Goal: Check status: Check status

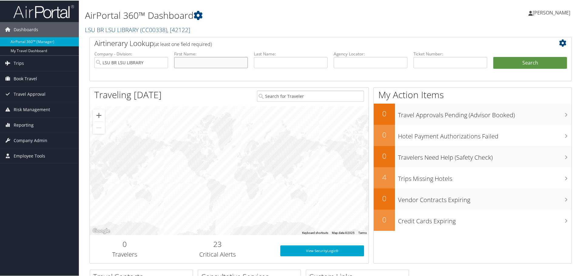
click at [195, 61] on input "text" at bounding box center [211, 61] width 74 height 11
type input "stanley"
click at [263, 65] on input "text" at bounding box center [291, 61] width 74 height 11
type input "wilder"
click at [514, 59] on button "Search" at bounding box center [530, 62] width 74 height 12
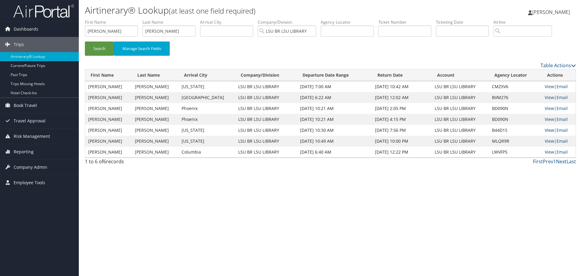
click at [545, 132] on link "View" at bounding box center [549, 130] width 9 height 6
click at [548, 96] on link "View" at bounding box center [549, 98] width 9 height 6
click at [546, 97] on link "View" at bounding box center [549, 98] width 9 height 6
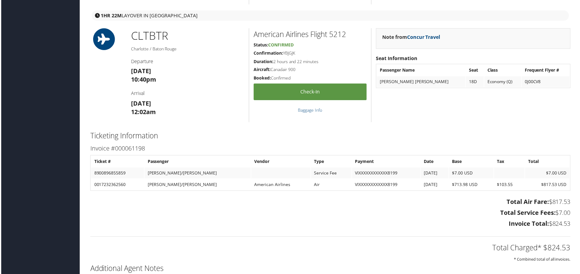
scroll to position [666, 0]
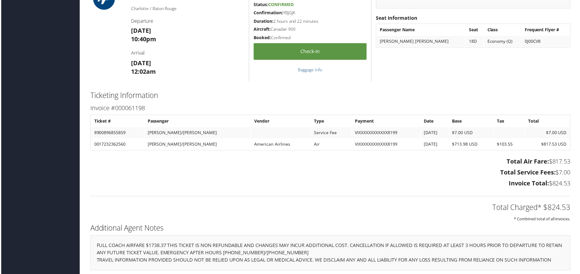
scroll to position [666, 0]
